Goal: Find specific page/section: Find specific page/section

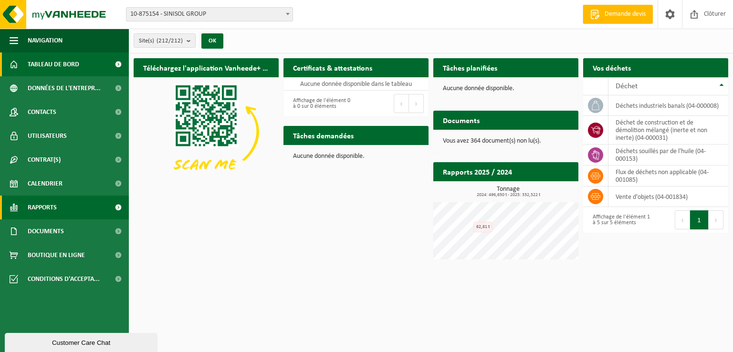
click at [65, 211] on link "Rapports" at bounding box center [64, 208] width 129 height 24
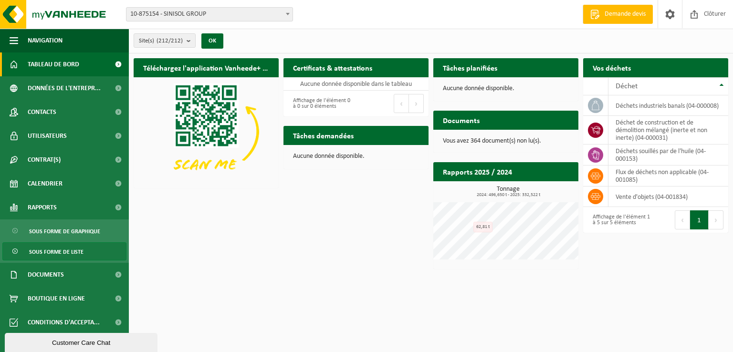
click at [72, 249] on span "Sous forme de liste" at bounding box center [56, 252] width 54 height 18
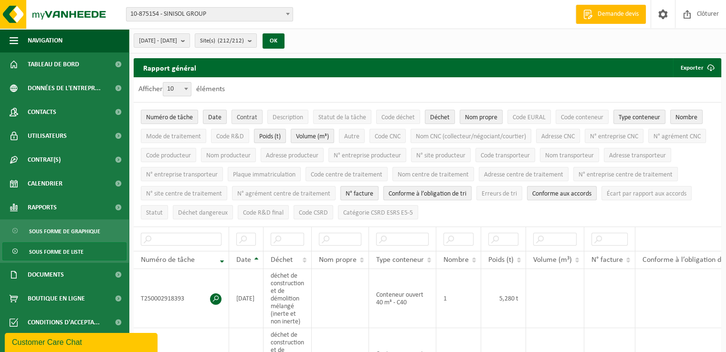
click at [246, 115] on span "Contrat" at bounding box center [247, 117] width 21 height 7
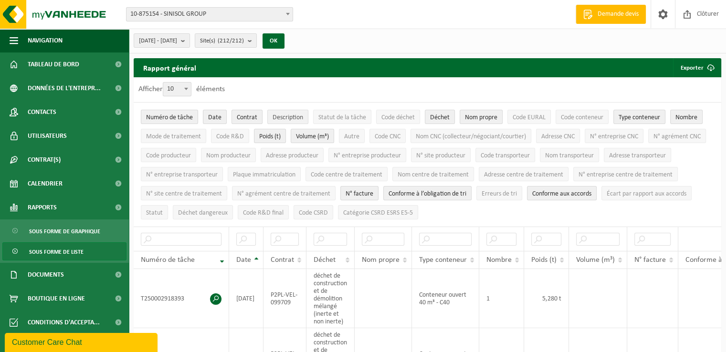
click at [286, 115] on span "Description" at bounding box center [288, 117] width 31 height 7
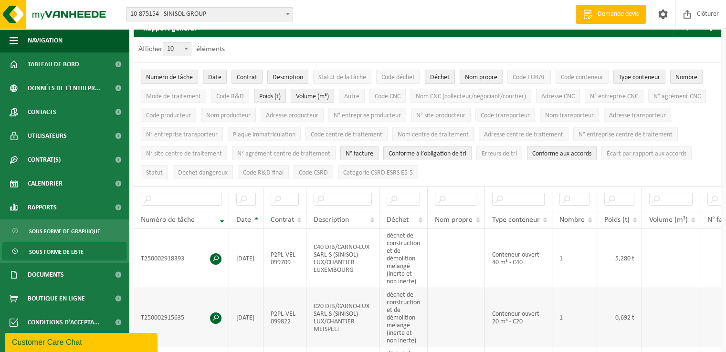
scroll to position [95, 0]
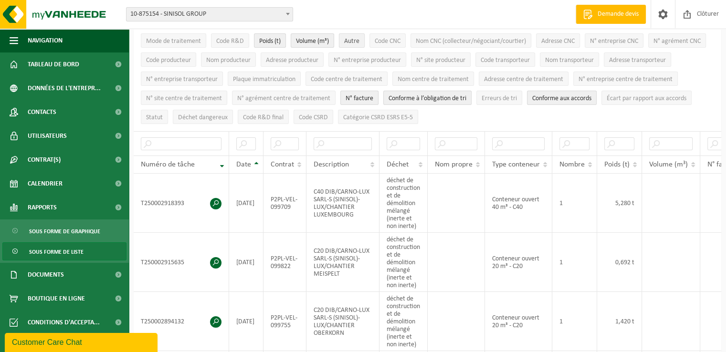
click at [359, 38] on span "Autre" at bounding box center [351, 41] width 15 height 7
